Goal: Task Accomplishment & Management: Complete application form

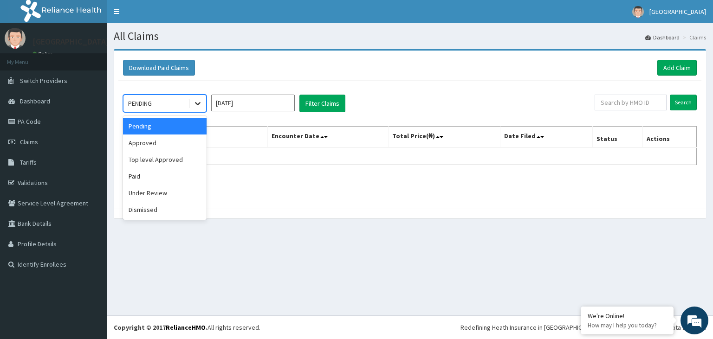
click at [199, 108] on div at bounding box center [197, 103] width 17 height 17
click at [180, 142] on div "Approved" at bounding box center [165, 143] width 84 height 17
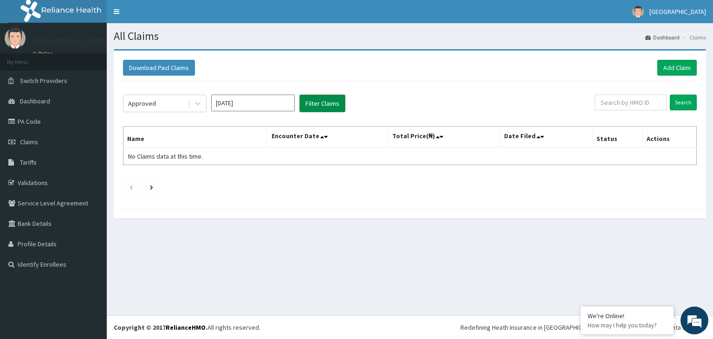
click at [316, 103] on button "Filter Claims" at bounding box center [322, 104] width 46 height 18
click at [314, 101] on button "Filter Claims" at bounding box center [322, 104] width 46 height 18
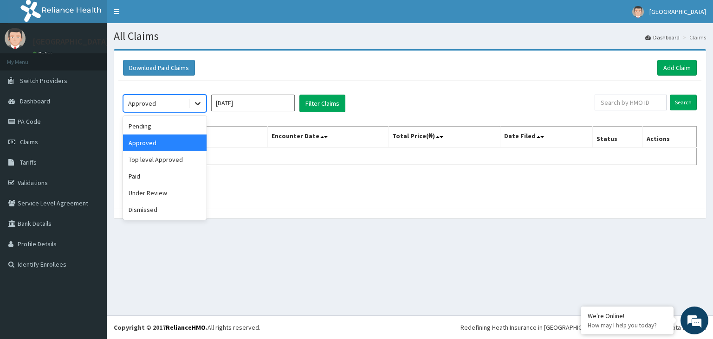
click at [201, 103] on icon at bounding box center [197, 103] width 9 height 9
click at [174, 165] on div "Top level Approved" at bounding box center [165, 159] width 84 height 17
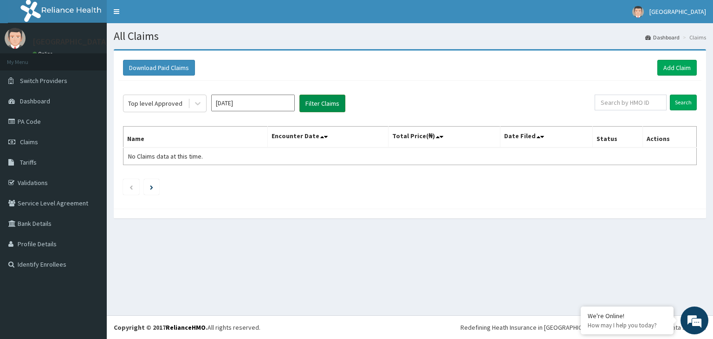
click at [324, 103] on button "Filter Claims" at bounding box center [322, 104] width 46 height 18
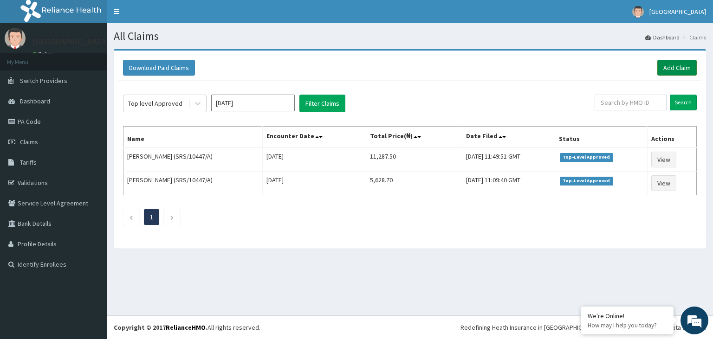
click at [673, 66] on link "Add Claim" at bounding box center [676, 68] width 39 height 16
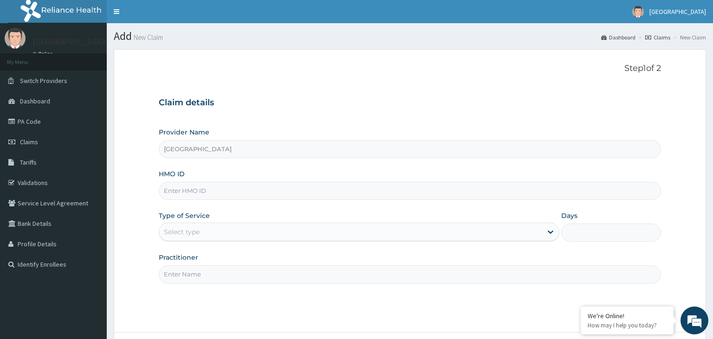
click at [233, 188] on input "HMO ID" at bounding box center [410, 191] width 502 height 18
type input "LPY/10020/A"
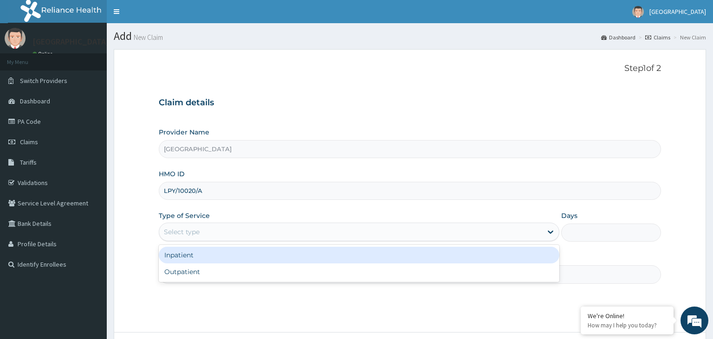
click at [228, 232] on div "Select type" at bounding box center [350, 232] width 383 height 15
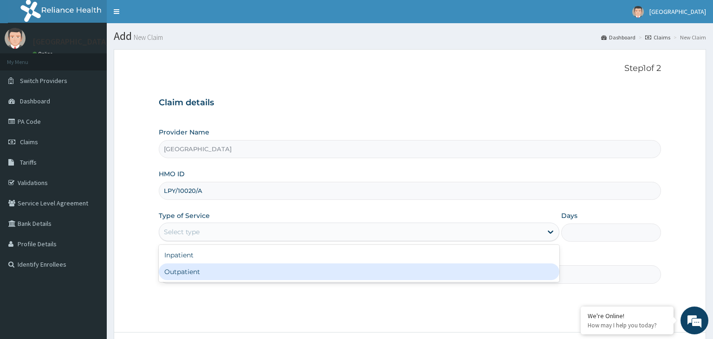
click at [208, 269] on div "Outpatient" at bounding box center [359, 272] width 400 height 17
type input "1"
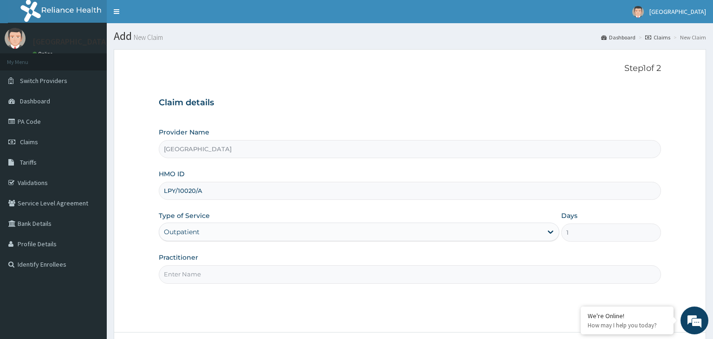
click at [209, 272] on input "Practitioner" at bounding box center [410, 274] width 502 height 18
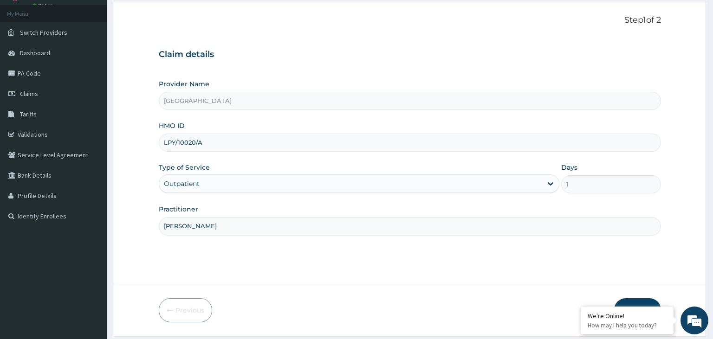
scroll to position [76, 0]
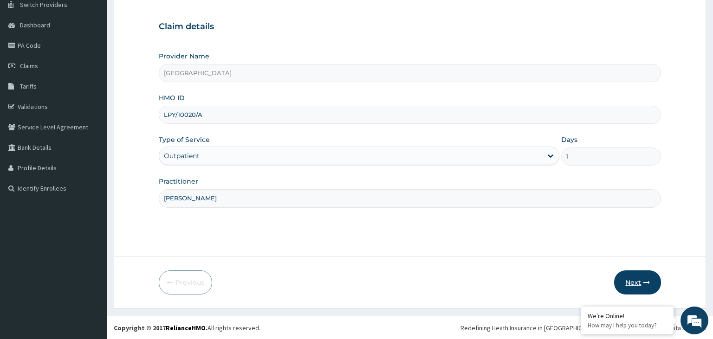
type input "[PERSON_NAME]"
click at [637, 279] on button "Next" at bounding box center [637, 282] width 47 height 24
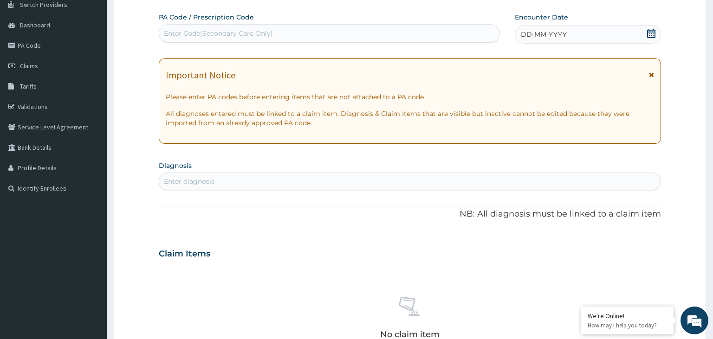
click at [650, 36] on icon at bounding box center [650, 33] width 9 height 9
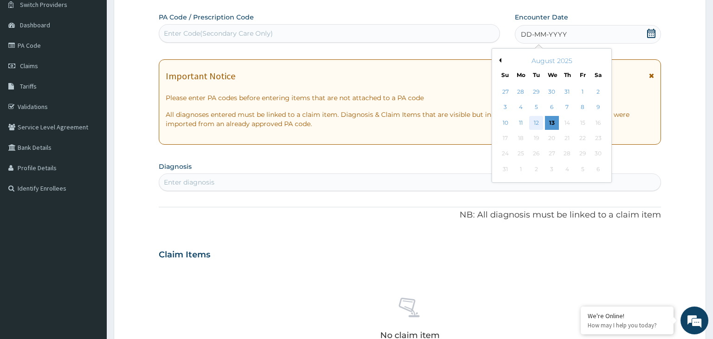
click at [541, 122] on div "12" at bounding box center [536, 123] width 14 height 14
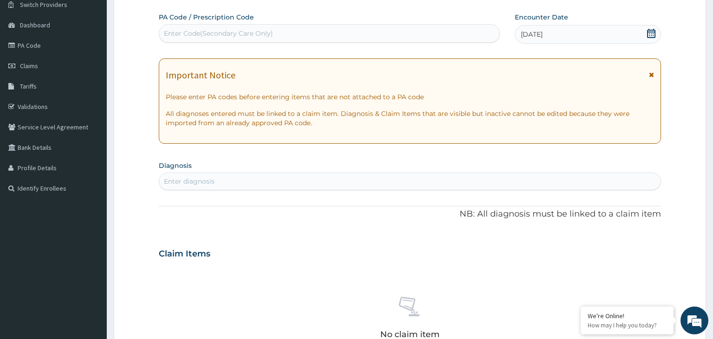
click at [275, 181] on div "Enter diagnosis" at bounding box center [410, 181] width 502 height 15
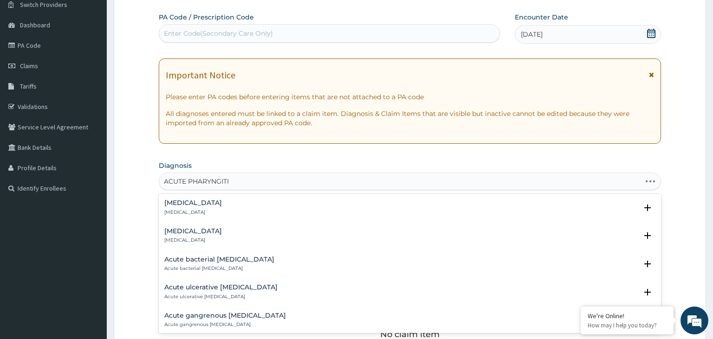
type input "[MEDICAL_DATA]"
click at [191, 206] on h4 "[MEDICAL_DATA]" at bounding box center [193, 203] width 58 height 7
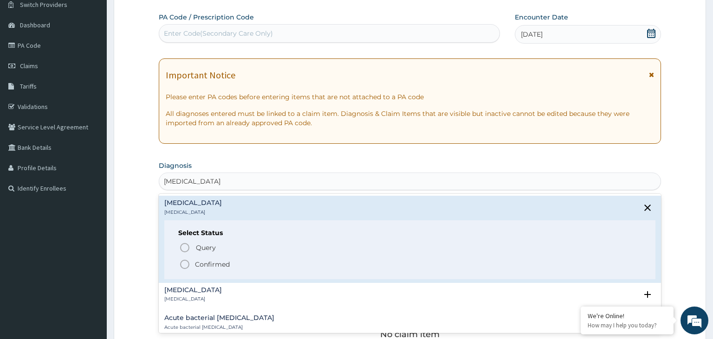
click at [184, 263] on icon "status option filled" at bounding box center [184, 264] width 11 height 11
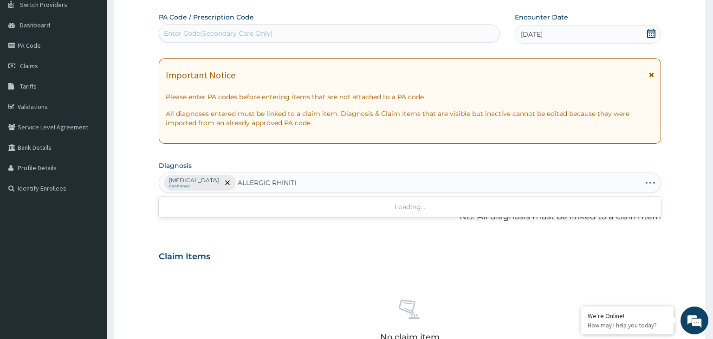
type input "[MEDICAL_DATA]"
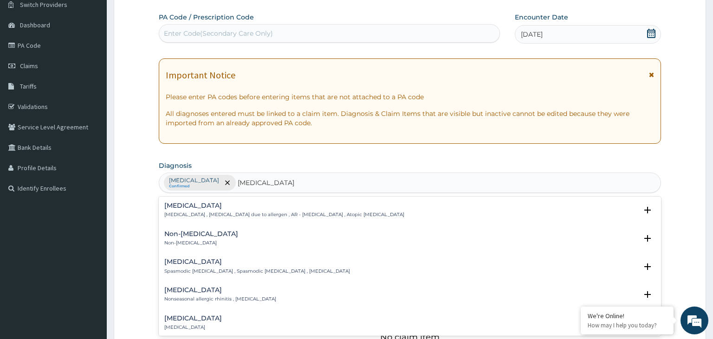
click at [296, 212] on p "[MEDICAL_DATA] , [MEDICAL_DATA] due to allergen , AR - [MEDICAL_DATA] , Atopic …" at bounding box center [284, 215] width 240 height 6
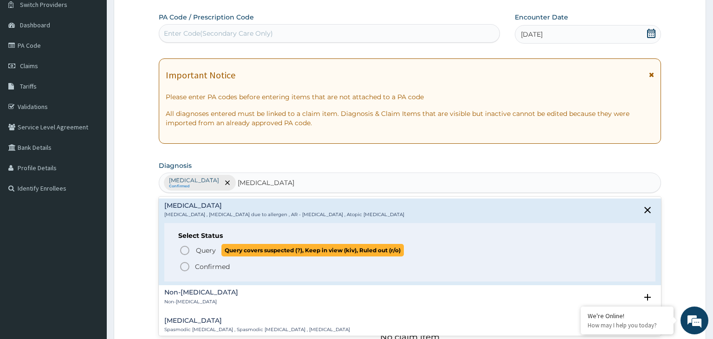
click at [187, 250] on icon "status option query" at bounding box center [184, 250] width 11 height 11
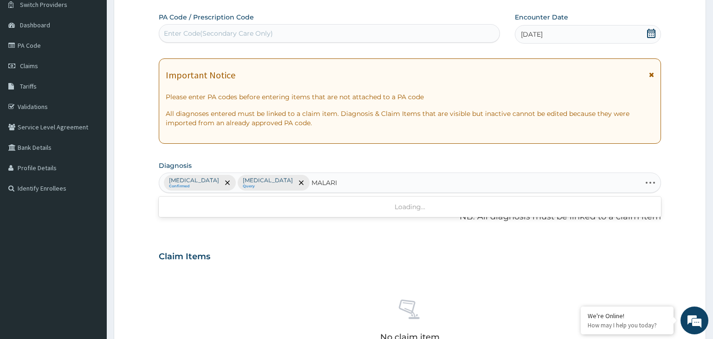
type input "[MEDICAL_DATA]"
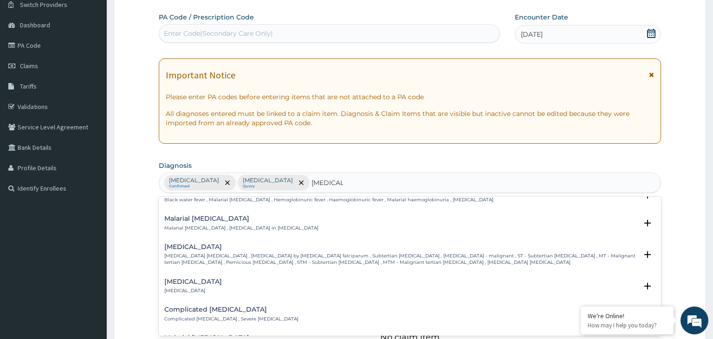
scroll to position [323, 0]
click at [524, 256] on p "[MEDICAL_DATA] [MEDICAL_DATA] , [MEDICAL_DATA] by [MEDICAL_DATA] falciparum , S…" at bounding box center [400, 261] width 473 height 13
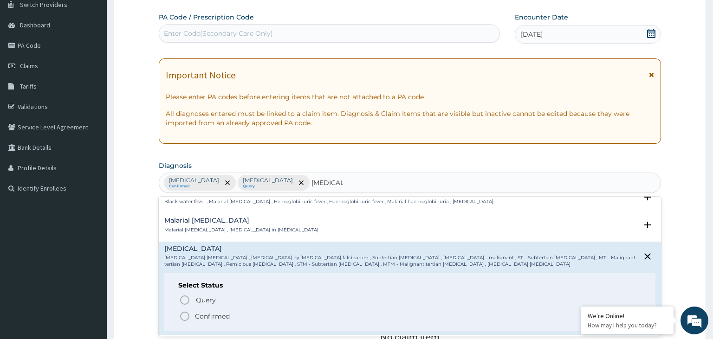
click at [186, 294] on span "Query Query covers suspected (?), Keep in view (kiv), Ruled out (r/o)" at bounding box center [410, 300] width 463 height 13
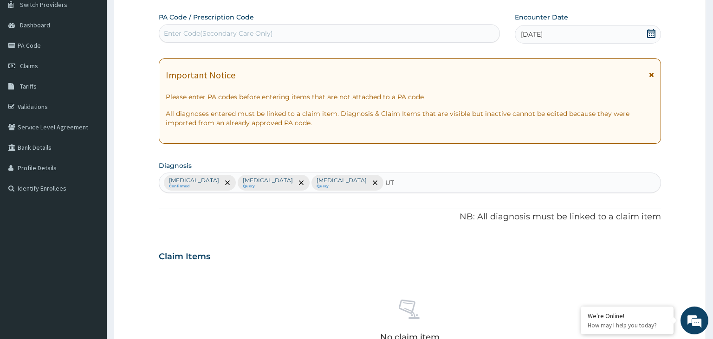
type input "UTI"
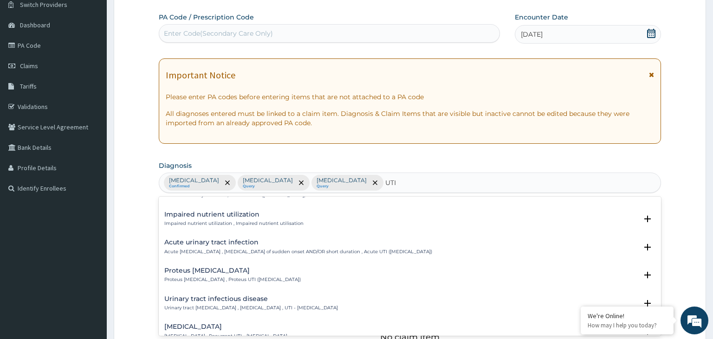
scroll to position [21, 0]
click at [335, 301] on div "Urinary tract [MEDICAL_DATA] Urinary tract [MEDICAL_DATA] , [MEDICAL_DATA] , UT…" at bounding box center [251, 302] width 174 height 16
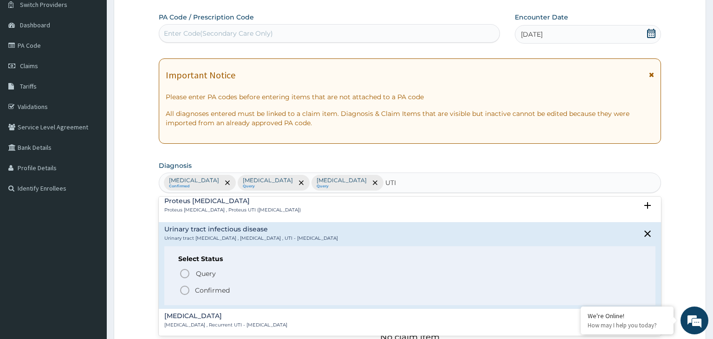
scroll to position [98, 0]
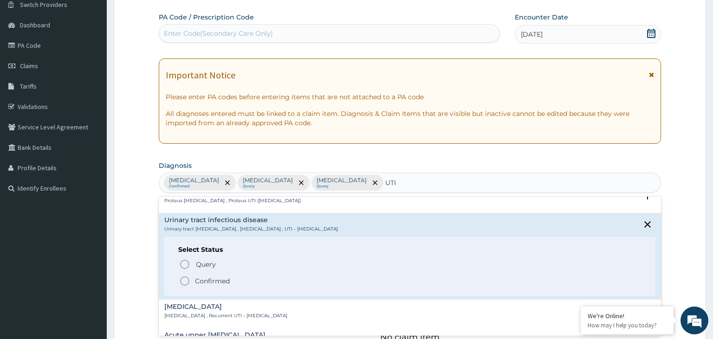
click at [187, 261] on icon "status option query" at bounding box center [184, 264] width 11 height 11
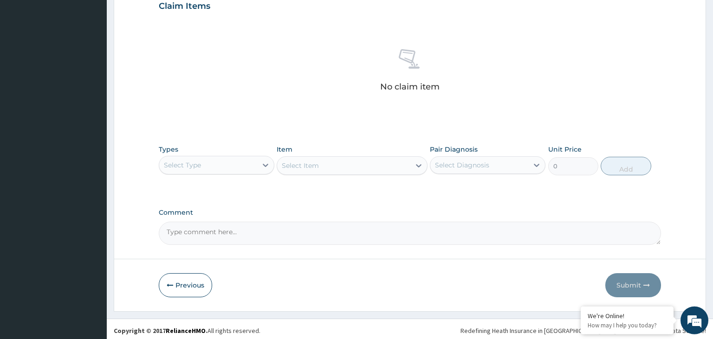
scroll to position [328, 0]
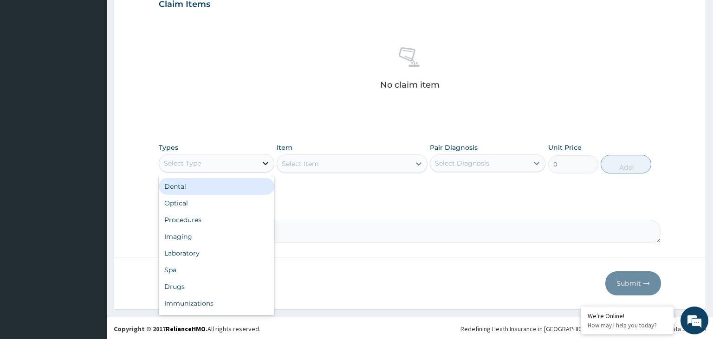
click at [267, 163] on icon at bounding box center [265, 163] width 9 height 9
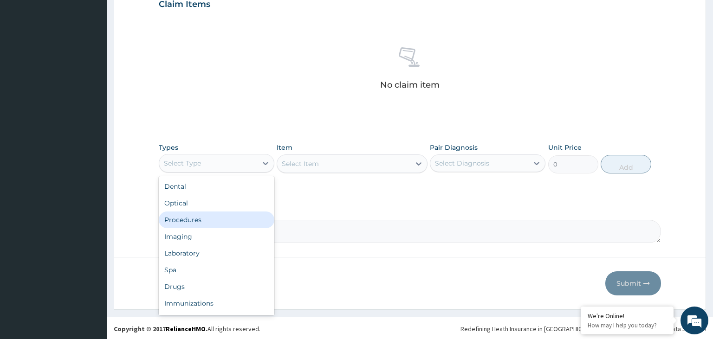
click at [231, 217] on div "Procedures" at bounding box center [217, 220] width 116 height 17
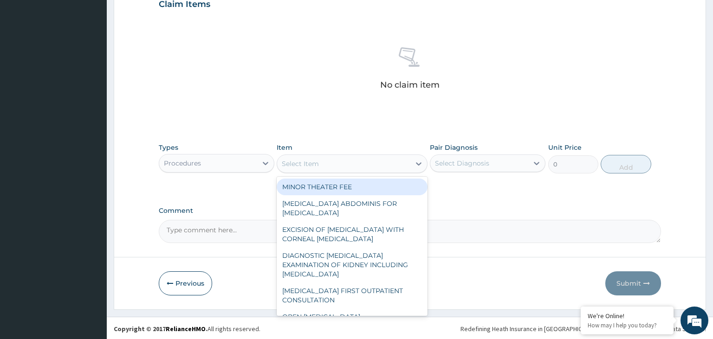
click at [370, 161] on div "Select Item" at bounding box center [343, 163] width 133 height 15
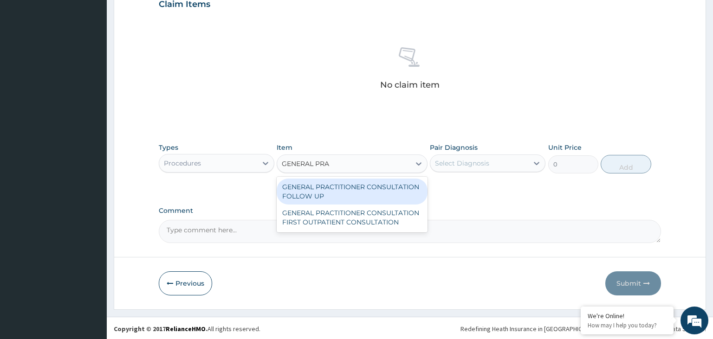
type input "GENERAL PRAC"
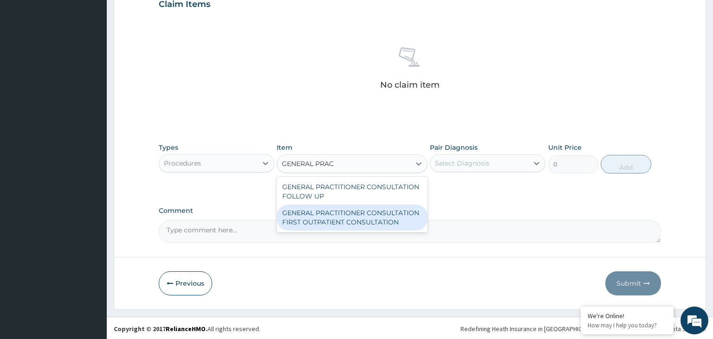
click at [372, 214] on div "GENERAL PRACTITIONER CONSULTATION FIRST OUTPATIENT CONSULTATION" at bounding box center [352, 218] width 151 height 26
type input "3547.5"
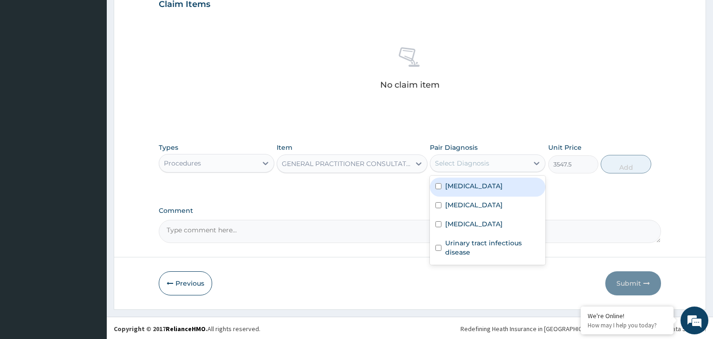
click at [508, 168] on div "Select Diagnosis" at bounding box center [479, 163] width 98 height 15
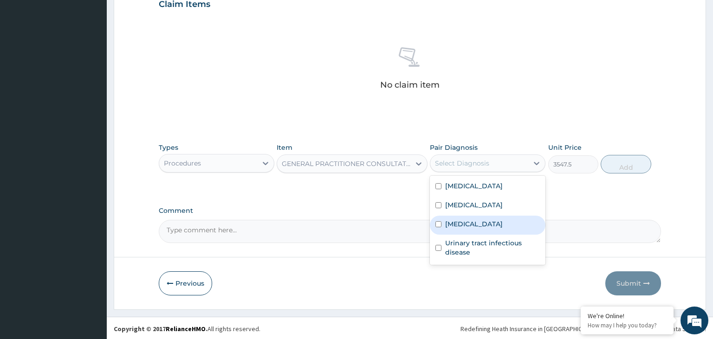
click at [438, 222] on input "checkbox" at bounding box center [438, 224] width 6 height 6
checkbox input "true"
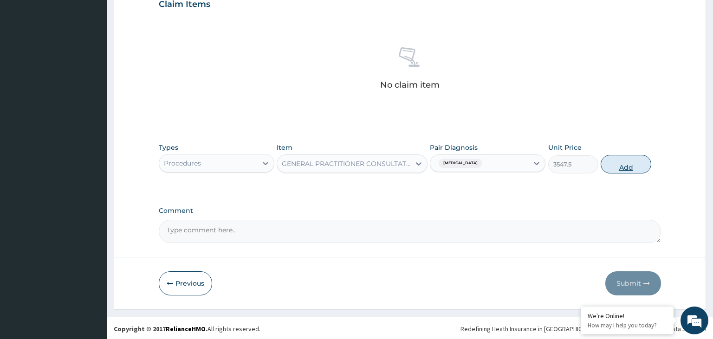
click at [631, 165] on button "Add" at bounding box center [625, 164] width 50 height 19
type input "0"
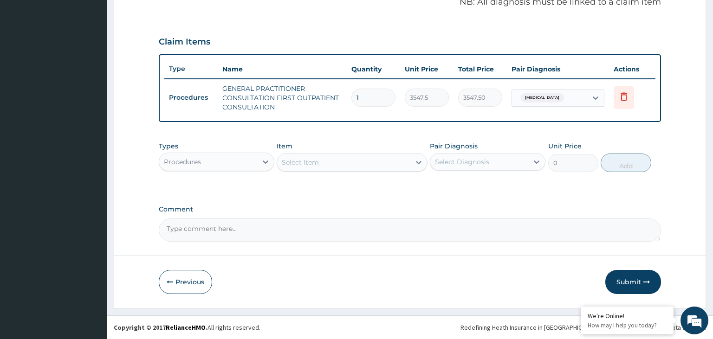
scroll to position [290, 0]
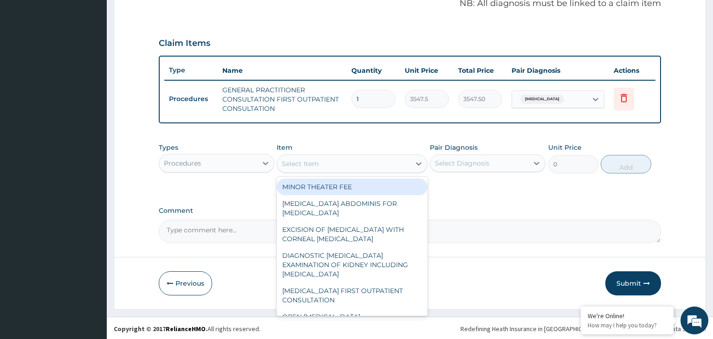
click at [331, 161] on div "Select Item" at bounding box center [343, 163] width 133 height 15
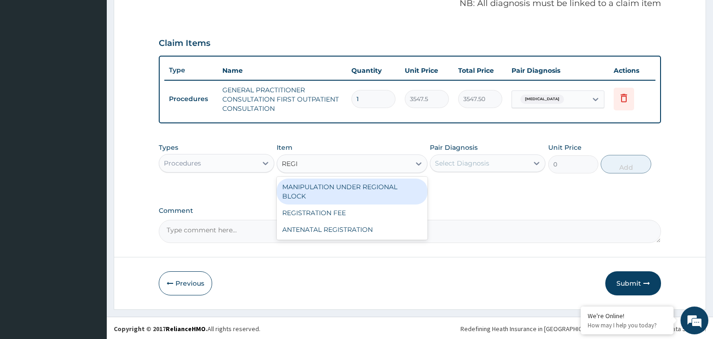
type input "REGIS"
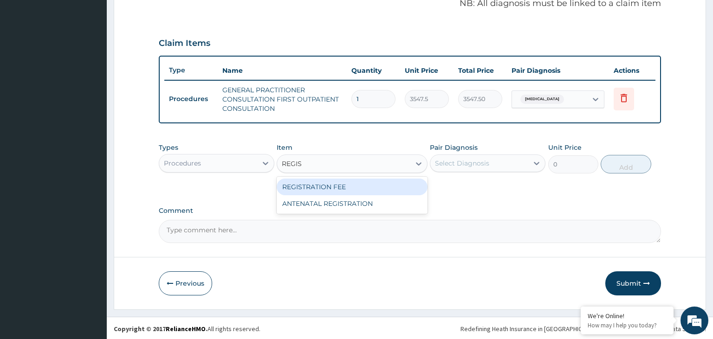
click at [354, 187] on div "REGISTRATION FEE" at bounding box center [352, 187] width 151 height 17
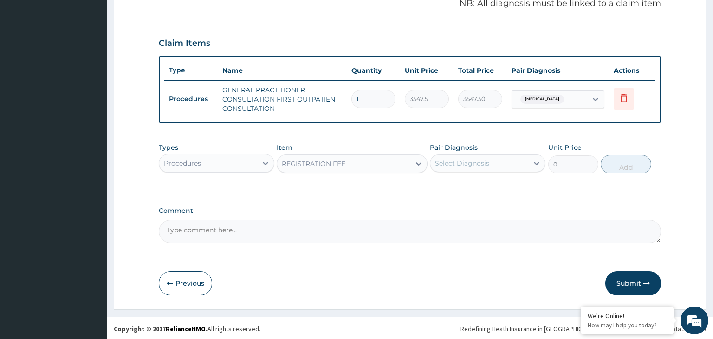
type input "2150"
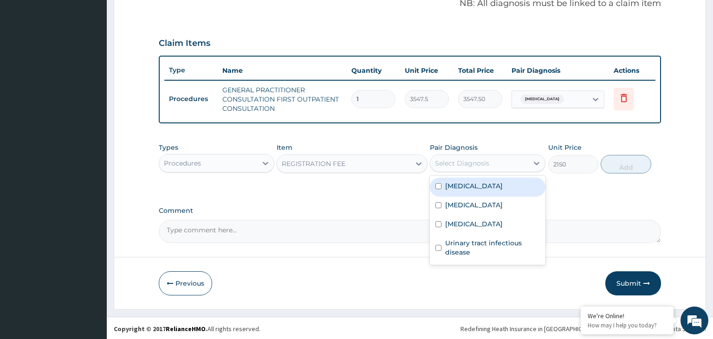
click at [478, 167] on div "Select Diagnosis" at bounding box center [462, 163] width 54 height 9
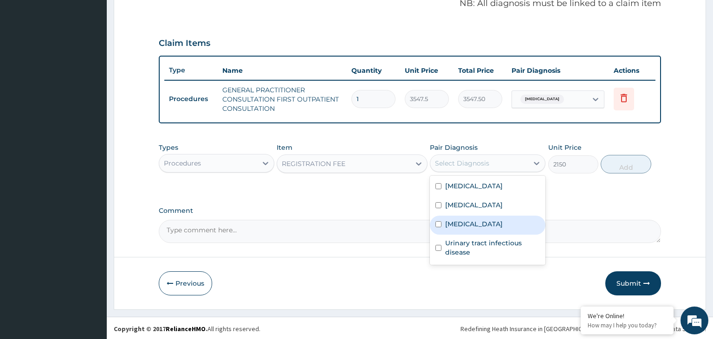
click at [437, 225] on input "checkbox" at bounding box center [438, 224] width 6 height 6
checkbox input "true"
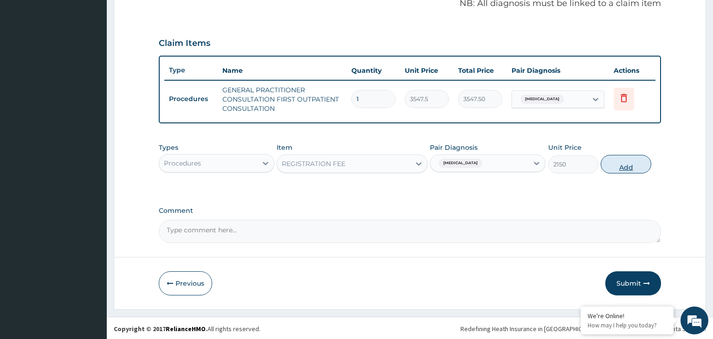
click at [631, 161] on button "Add" at bounding box center [625, 164] width 50 height 19
type input "0"
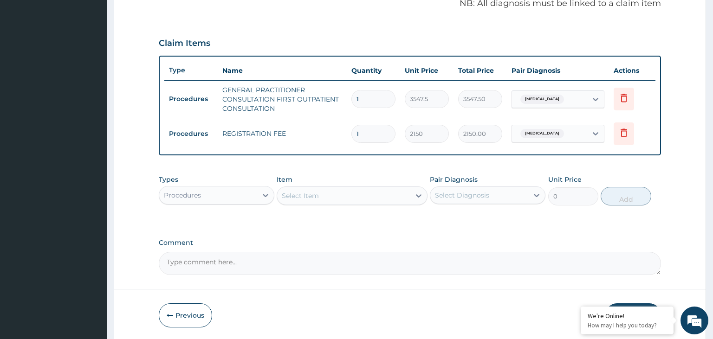
click at [257, 193] on div "Procedures" at bounding box center [208, 195] width 98 height 15
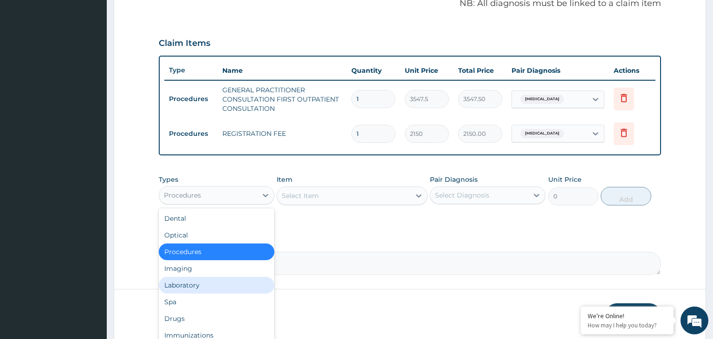
click at [208, 285] on div "Laboratory" at bounding box center [217, 285] width 116 height 17
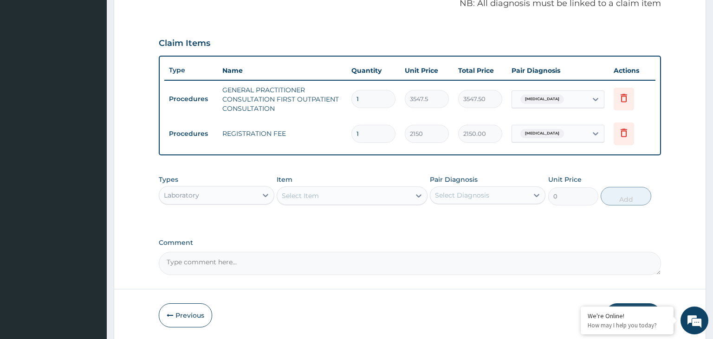
click at [341, 198] on div "Select Item" at bounding box center [343, 195] width 133 height 15
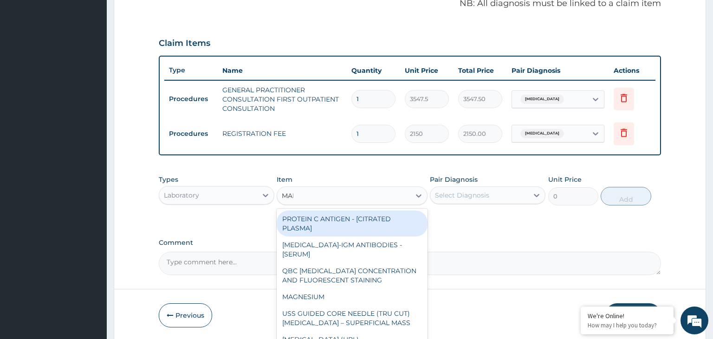
type input "MALA"
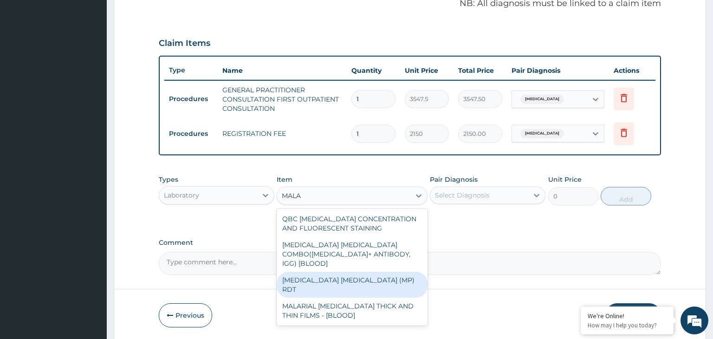
click at [339, 272] on div "[MEDICAL_DATA] [MEDICAL_DATA] (MP) RDT" at bounding box center [352, 285] width 151 height 26
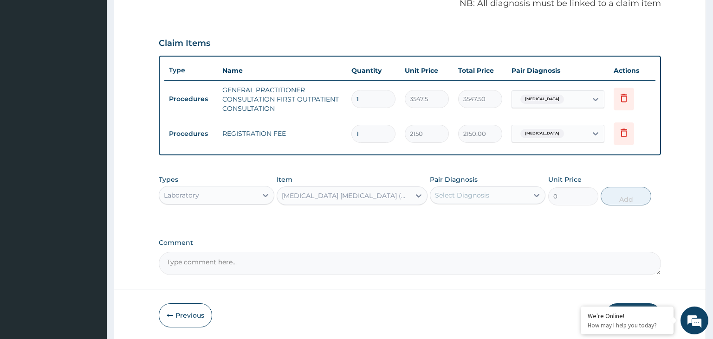
type input "1612.5"
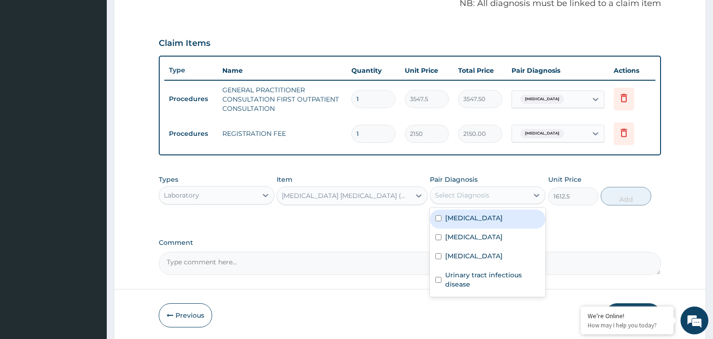
click at [506, 194] on div "Select Diagnosis" at bounding box center [479, 195] width 98 height 15
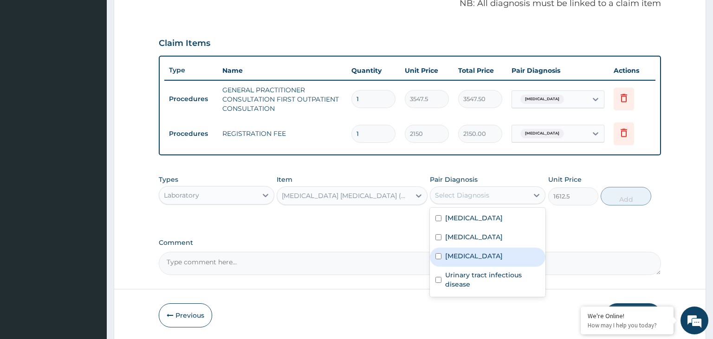
click at [439, 255] on input "checkbox" at bounding box center [438, 256] width 6 height 6
checkbox input "true"
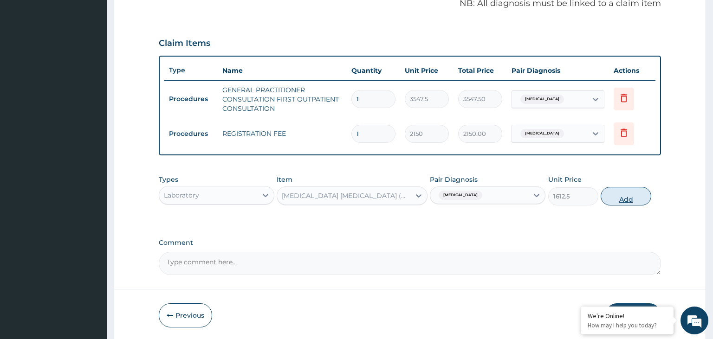
click at [627, 198] on button "Add" at bounding box center [625, 196] width 50 height 19
type input "0"
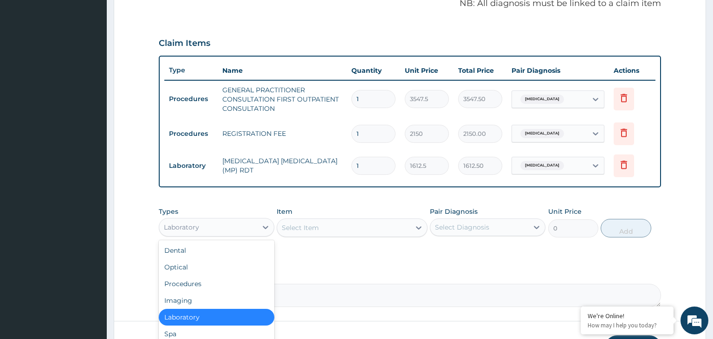
click at [257, 228] on div "Laboratory" at bounding box center [208, 227] width 98 height 15
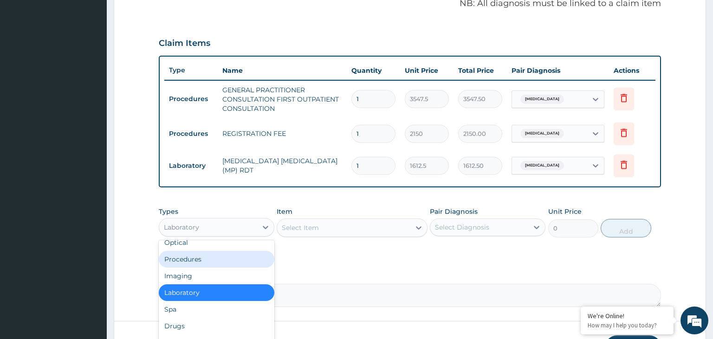
scroll to position [24, 0]
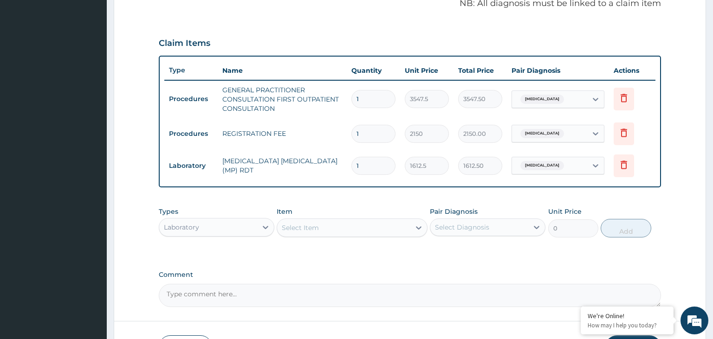
drag, startPoint x: 270, startPoint y: 276, endPoint x: 227, endPoint y: 262, distance: 44.5
click at [227, 284] on textarea "Comment" at bounding box center [410, 295] width 502 height 23
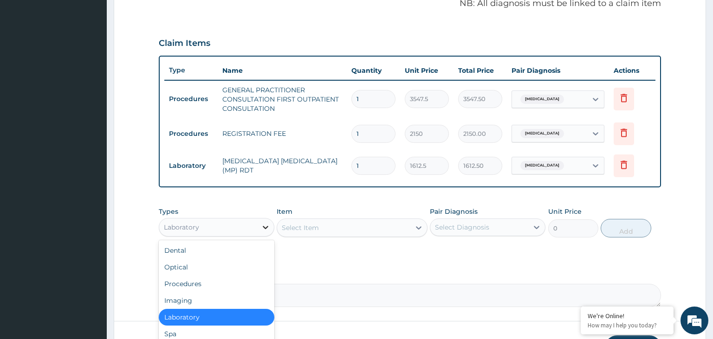
click at [259, 222] on div at bounding box center [265, 227] width 17 height 17
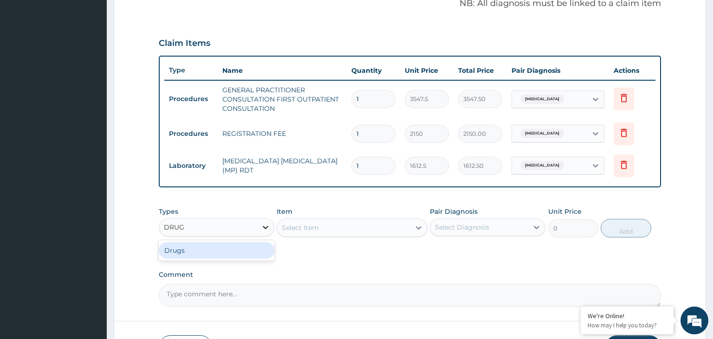
type input "DRUGS"
click at [230, 251] on div "Drugs" at bounding box center [217, 250] width 116 height 17
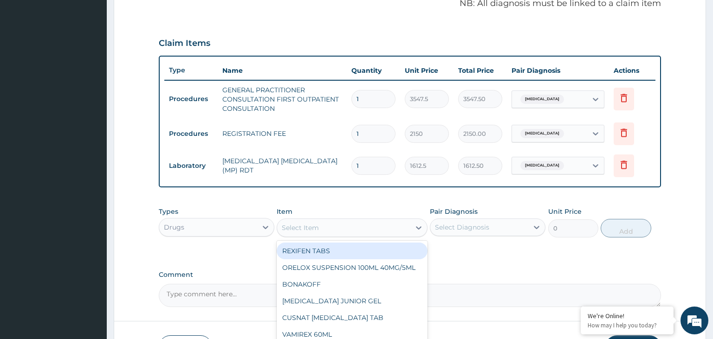
click at [319, 225] on div "Select Item" at bounding box center [343, 227] width 133 height 15
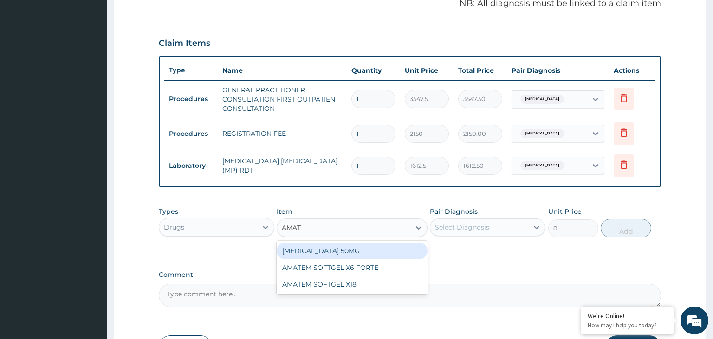
type input "AMATE"
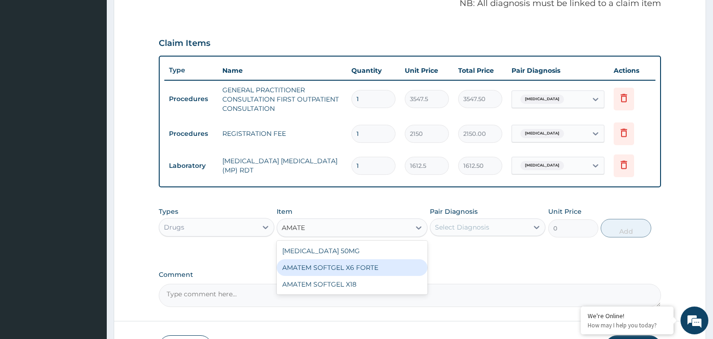
click at [385, 263] on div "AMATEM SOFTGEL X6 FORTE" at bounding box center [352, 267] width 151 height 17
type input "473.00000000000006"
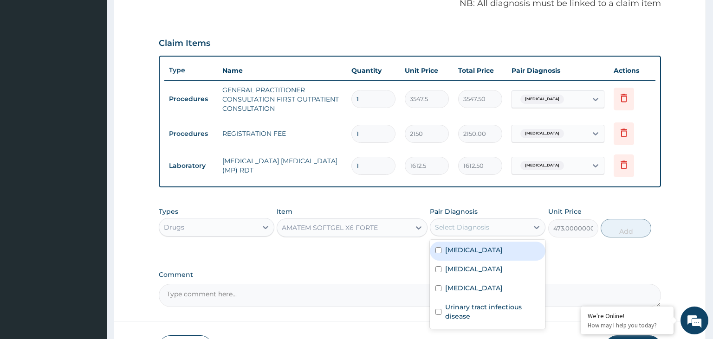
click at [485, 224] on div "Select Diagnosis" at bounding box center [462, 227] width 54 height 9
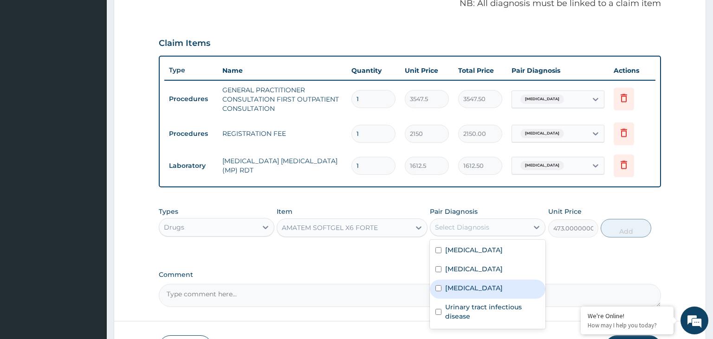
click at [439, 285] on input "checkbox" at bounding box center [438, 288] width 6 height 6
checkbox input "true"
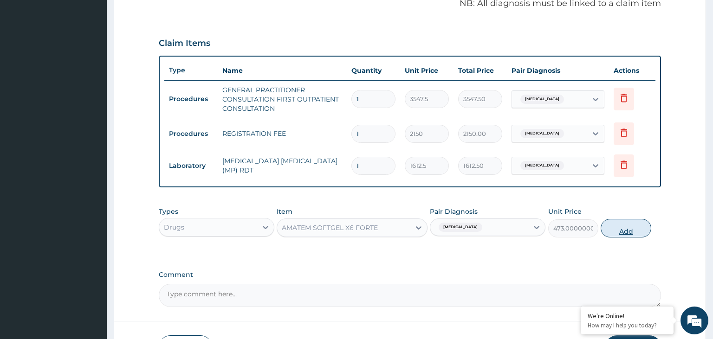
click at [627, 225] on button "Add" at bounding box center [625, 228] width 50 height 19
type input "0"
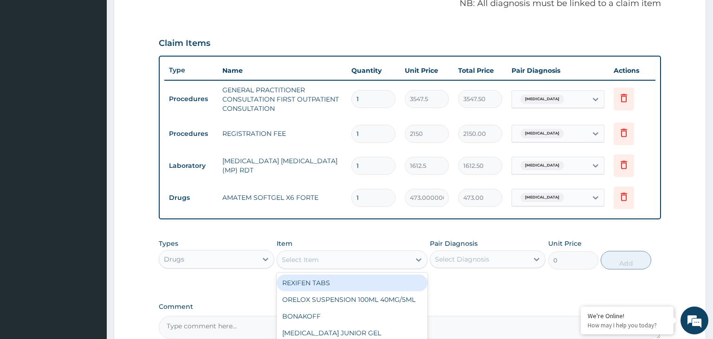
click at [382, 261] on div "Select Item" at bounding box center [343, 259] width 133 height 15
type input "LONART"
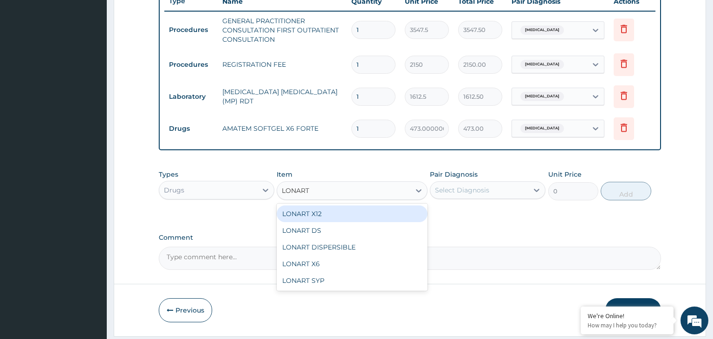
scroll to position [360, 0]
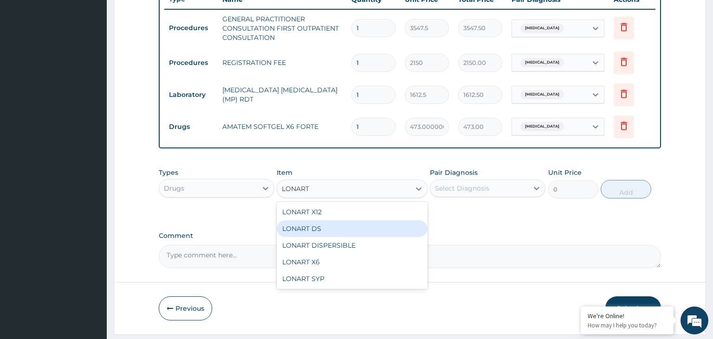
click at [371, 228] on div "LONART DS" at bounding box center [352, 228] width 151 height 17
type input "473.00000000000006"
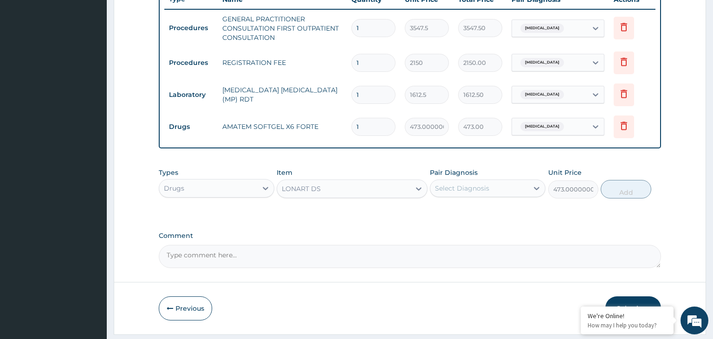
click at [364, 128] on input "1" at bounding box center [373, 127] width 44 height 18
type input "0.00"
type input "6"
type input "2838.00"
type input "6"
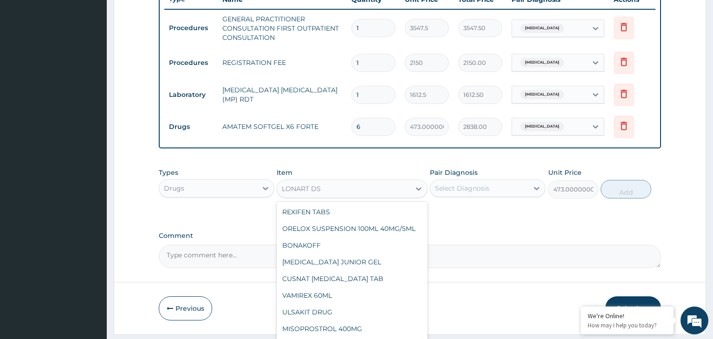
click at [329, 188] on div "LONART DS" at bounding box center [343, 188] width 133 height 15
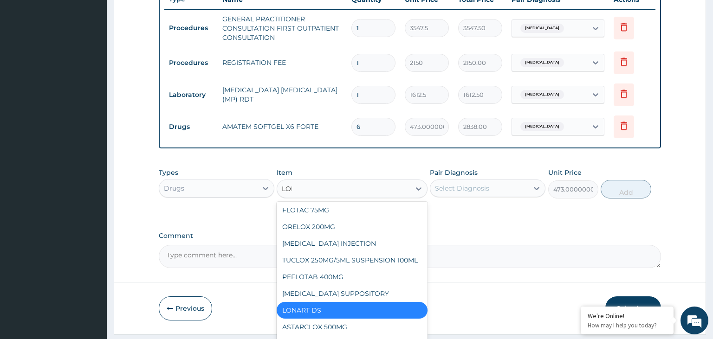
scroll to position [0, 0]
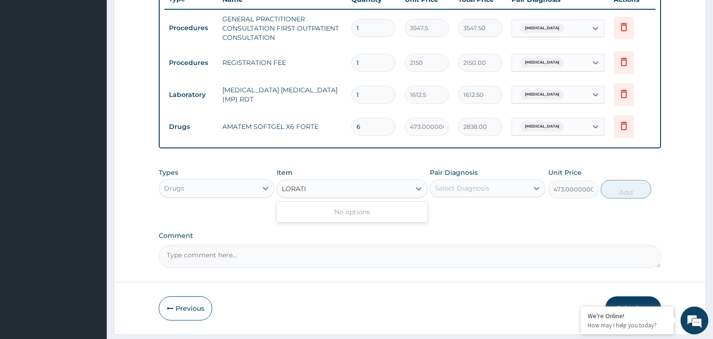
type input "LORAT"
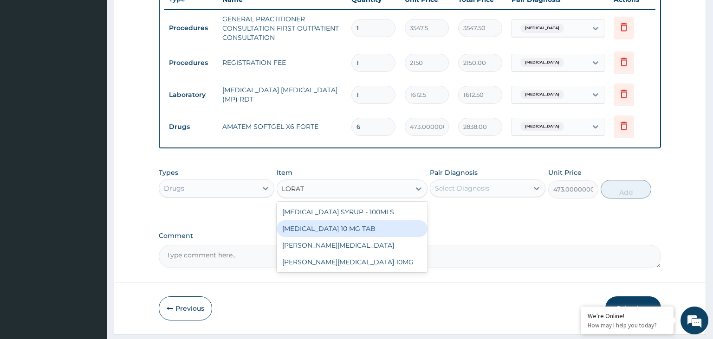
click at [354, 222] on div "[MEDICAL_DATA] 10 MG TAB" at bounding box center [352, 228] width 151 height 17
type input "59.12500000000001"
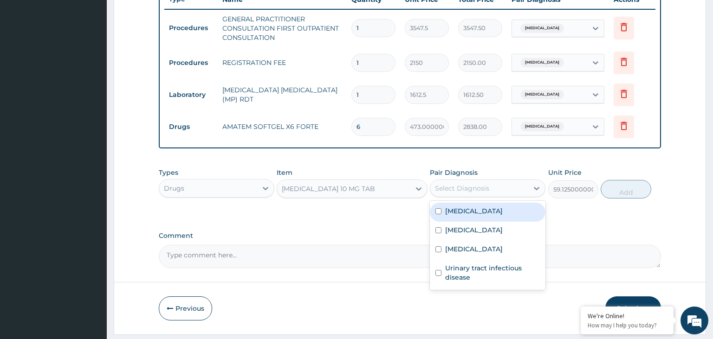
click at [486, 186] on div "Select Diagnosis" at bounding box center [462, 188] width 54 height 9
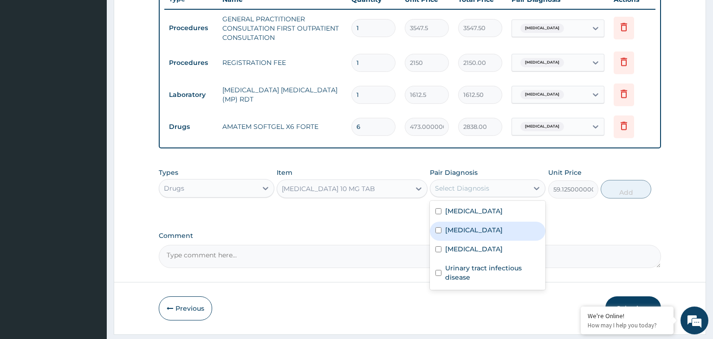
click at [437, 230] on input "checkbox" at bounding box center [438, 230] width 6 height 6
checkbox input "true"
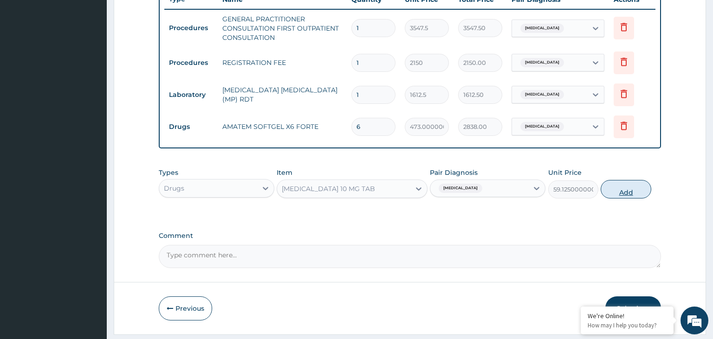
click at [623, 191] on button "Add" at bounding box center [625, 189] width 50 height 19
type input "0"
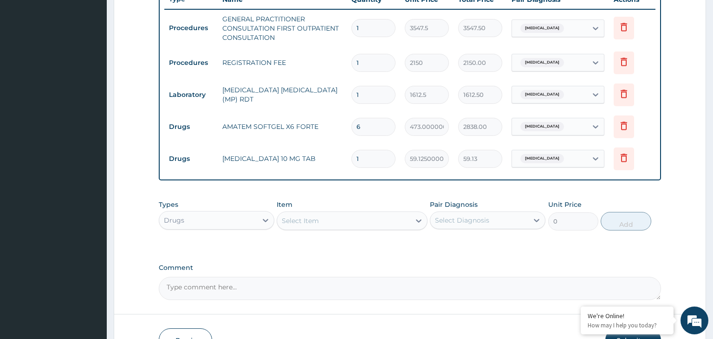
type input "0.00"
type input "5"
type input "295.63"
type input "5"
click at [313, 216] on div "Select Item" at bounding box center [300, 220] width 37 height 9
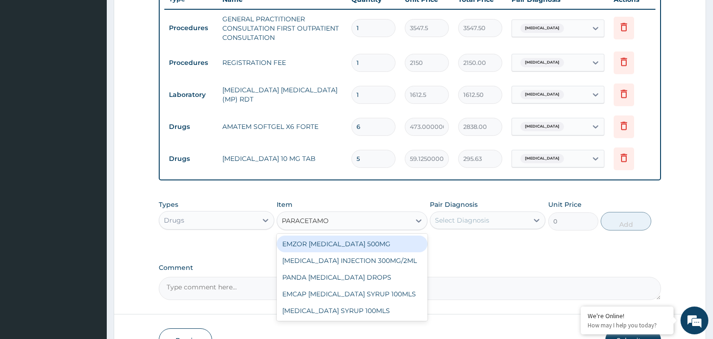
type input "[MEDICAL_DATA]"
click at [353, 242] on div "EMZOR [MEDICAL_DATA] 500MG" at bounding box center [352, 244] width 151 height 17
type input "23.65"
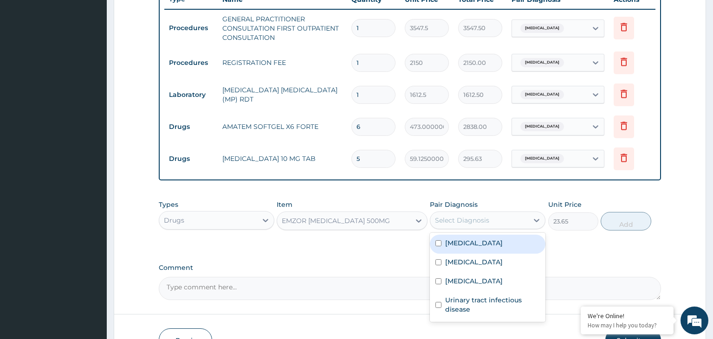
click at [504, 220] on div "Select Diagnosis" at bounding box center [479, 220] width 98 height 15
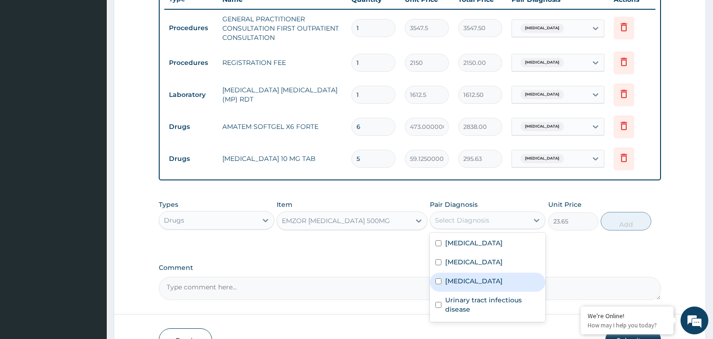
click at [439, 279] on input "checkbox" at bounding box center [438, 281] width 6 height 6
checkbox input "true"
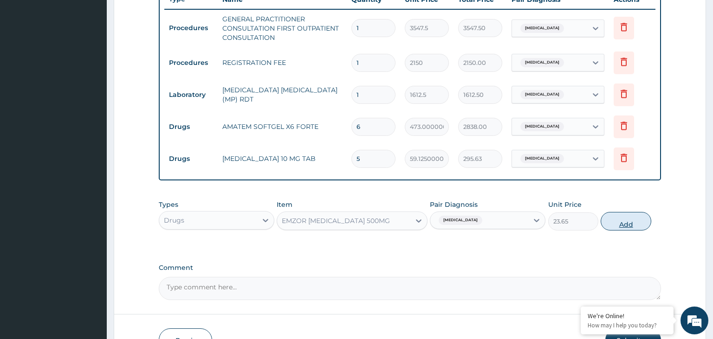
click at [623, 219] on button "Add" at bounding box center [625, 221] width 50 height 19
type input "0"
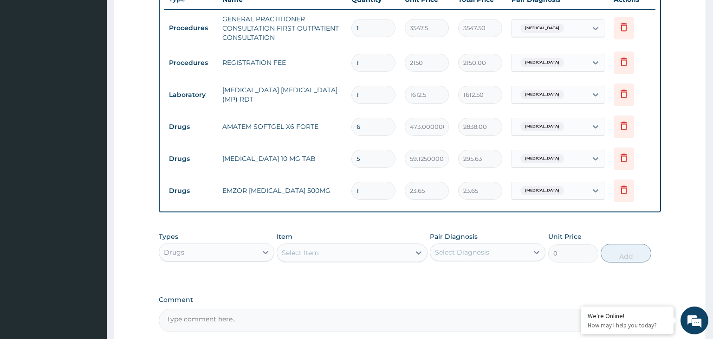
type input "18"
type input "425.70"
type input "18"
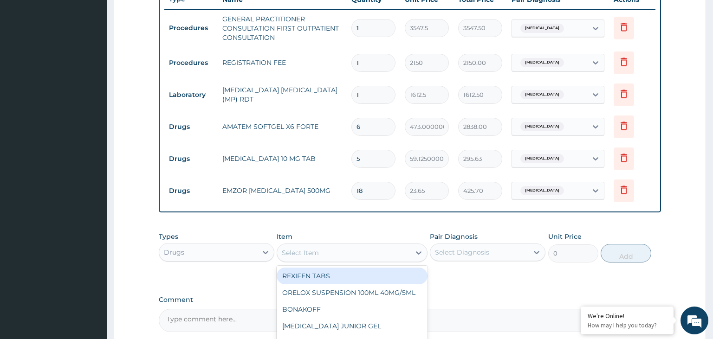
click at [313, 251] on div "Select Item" at bounding box center [300, 252] width 37 height 9
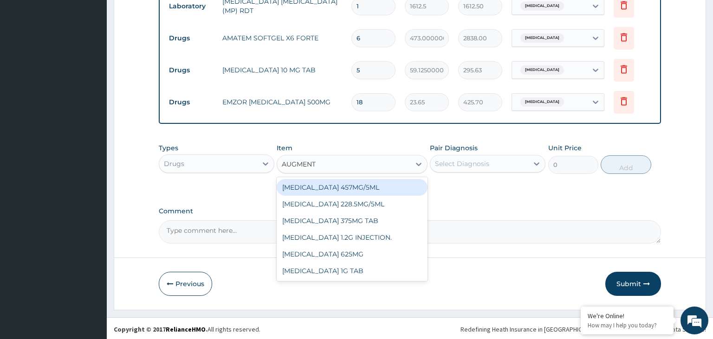
type input "AUGMENTI"
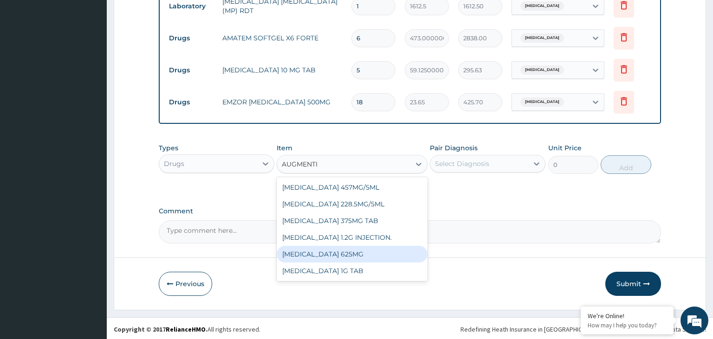
click at [335, 250] on div "[MEDICAL_DATA] 625MG" at bounding box center [352, 254] width 151 height 17
type input "886.8750000000001"
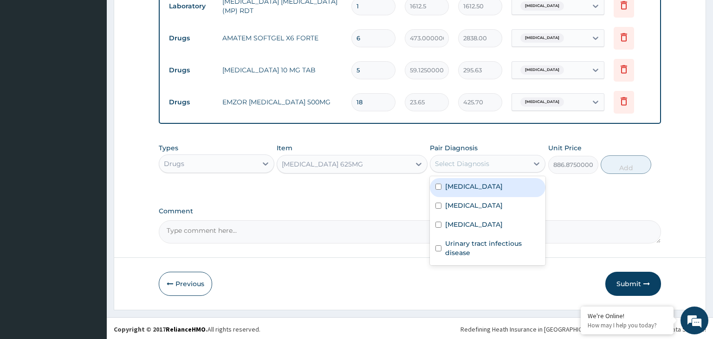
click at [473, 161] on div "Select Diagnosis" at bounding box center [462, 163] width 54 height 9
click at [439, 184] on input "checkbox" at bounding box center [438, 187] width 6 height 6
checkbox input "true"
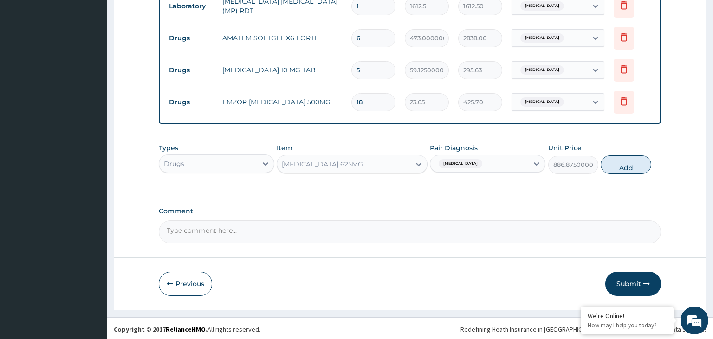
click at [624, 167] on button "Add" at bounding box center [625, 164] width 50 height 19
type input "0"
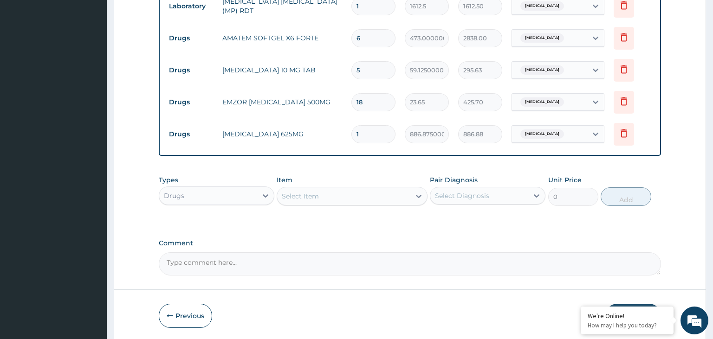
type input "14"
type input "12416.25"
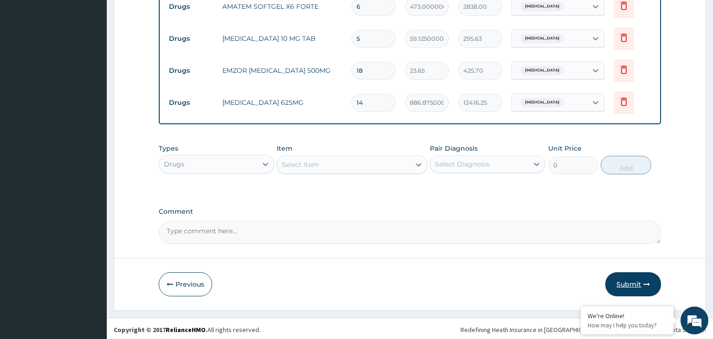
type input "14"
click at [633, 282] on button "Submit" at bounding box center [633, 284] width 56 height 24
click at [624, 281] on button "Submit" at bounding box center [633, 284] width 56 height 24
click at [639, 284] on button "Submit" at bounding box center [633, 284] width 56 height 24
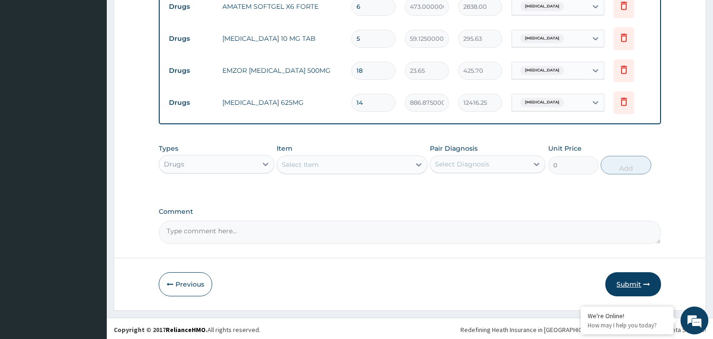
click at [639, 284] on button "Submit" at bounding box center [633, 284] width 56 height 24
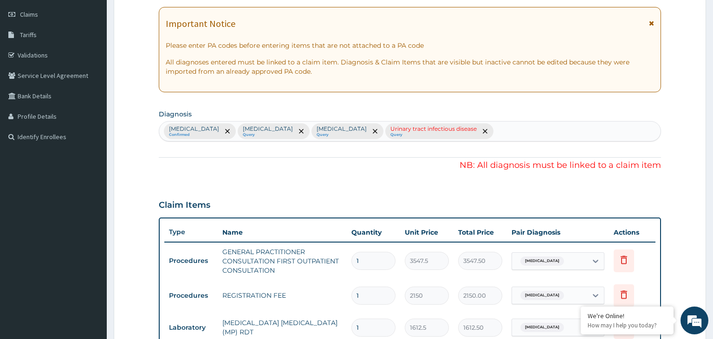
scroll to position [129, 0]
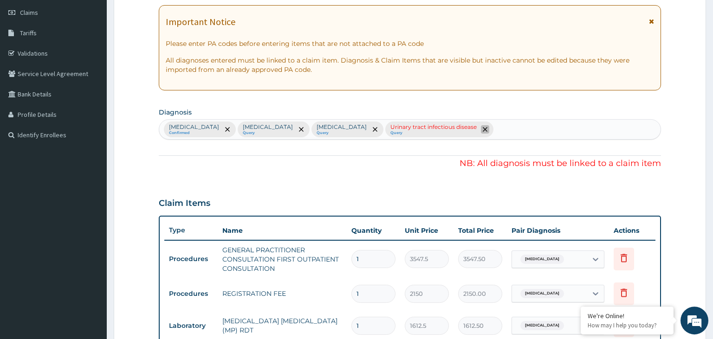
click at [483, 129] on icon "remove selection option" at bounding box center [485, 129] width 5 height 5
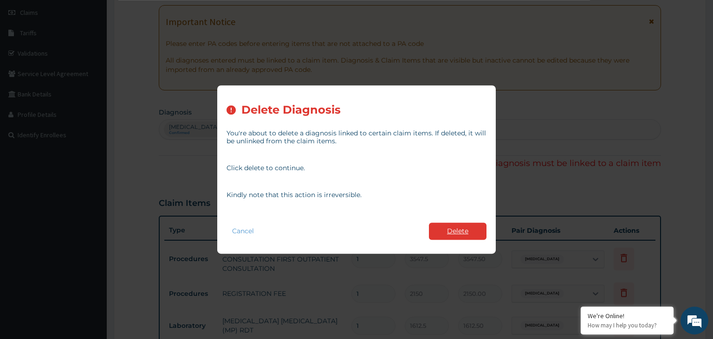
click at [457, 229] on button "Delete" at bounding box center [458, 231] width 58 height 17
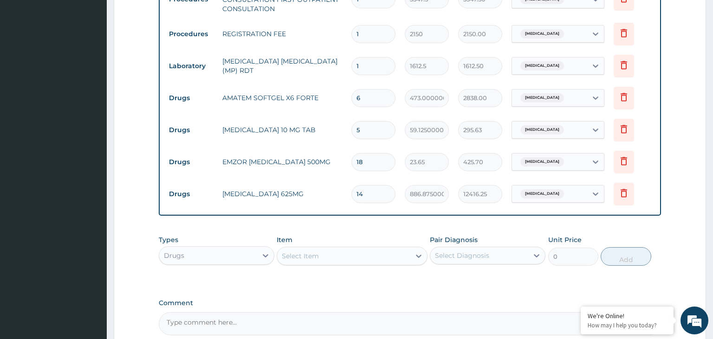
scroll to position [390, 0]
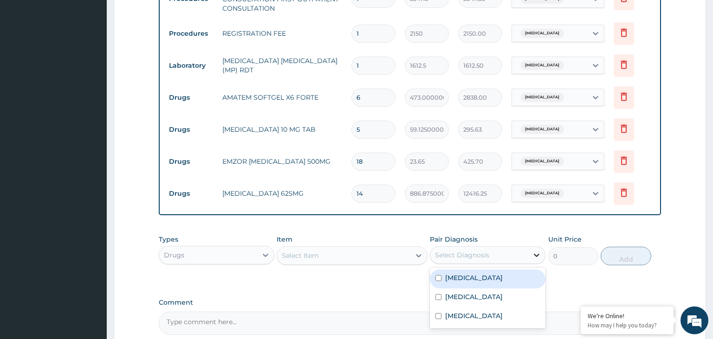
click at [534, 254] on icon at bounding box center [536, 255] width 9 height 9
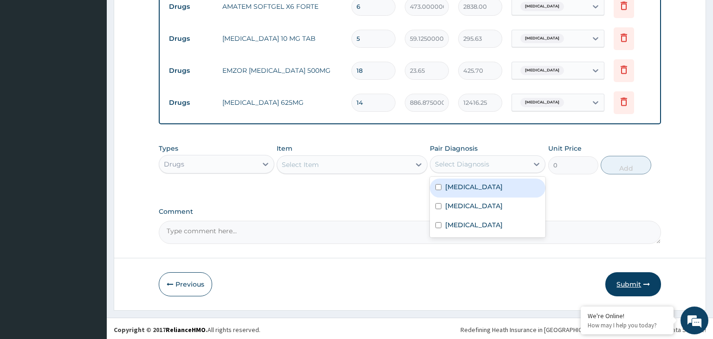
click at [634, 279] on button "Submit" at bounding box center [633, 284] width 56 height 24
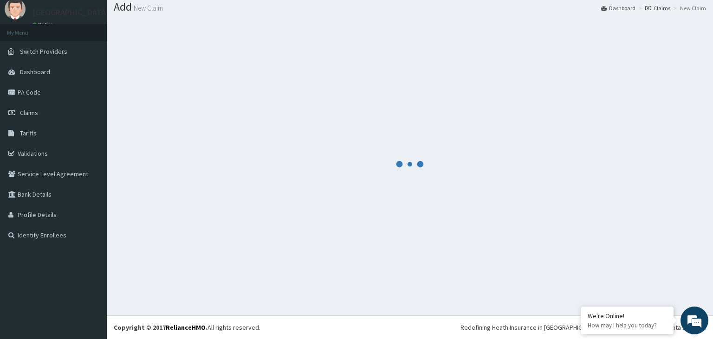
scroll to position [29, 0]
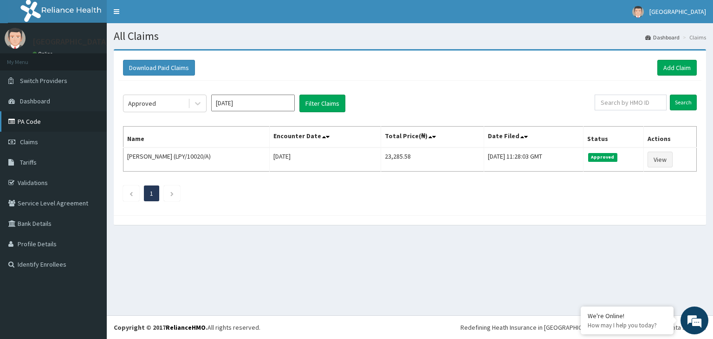
click at [29, 123] on link "PA Code" at bounding box center [53, 121] width 107 height 20
